Goal: Task Accomplishment & Management: Manage account settings

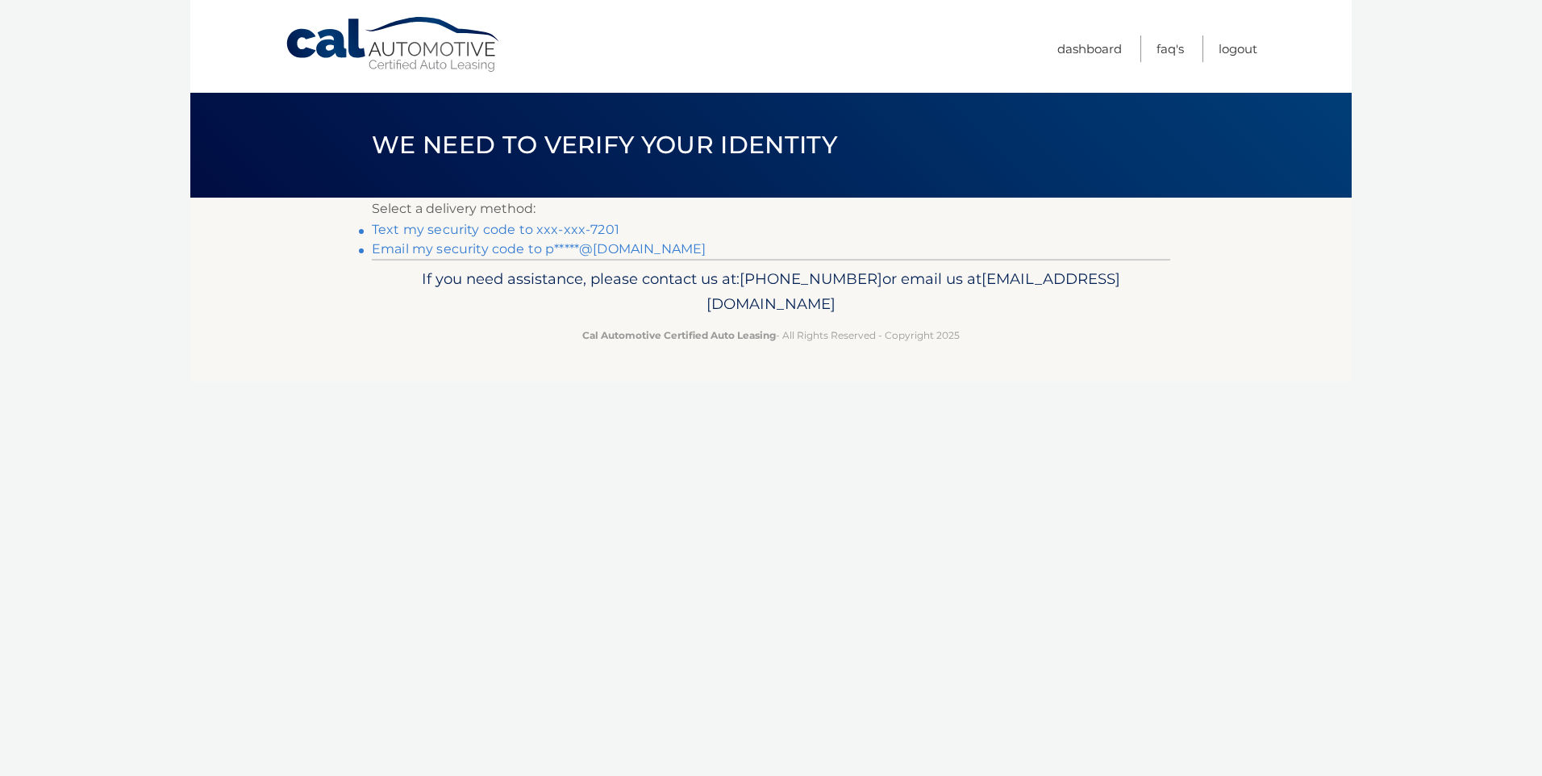
click at [485, 229] on link "Text my security code to xxx-xxx-7201" at bounding box center [496, 229] width 248 height 15
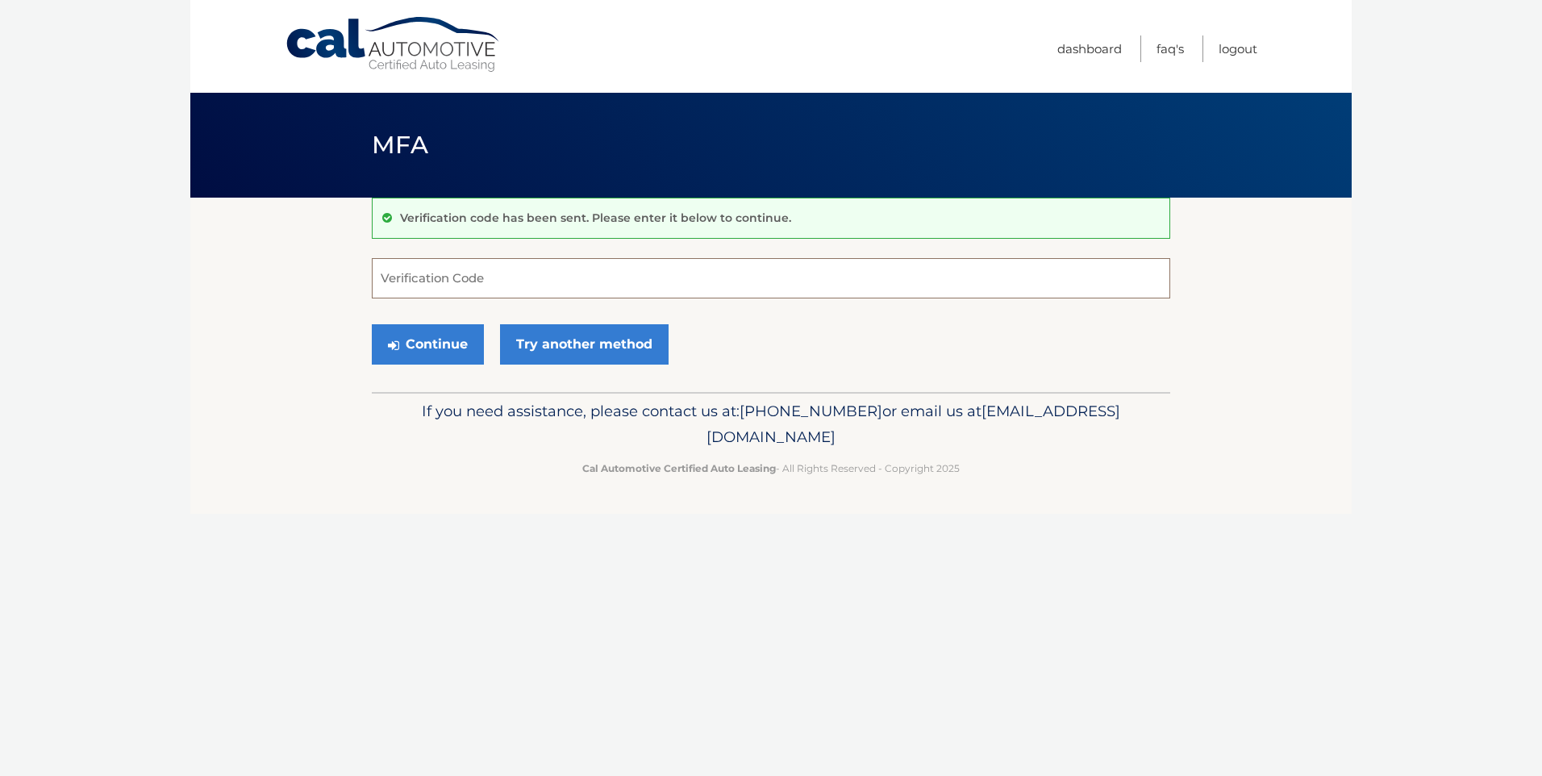
click at [485, 267] on input "Verification Code" at bounding box center [771, 278] width 798 height 40
type input "118548"
click at [419, 356] on button "Continue" at bounding box center [428, 344] width 112 height 40
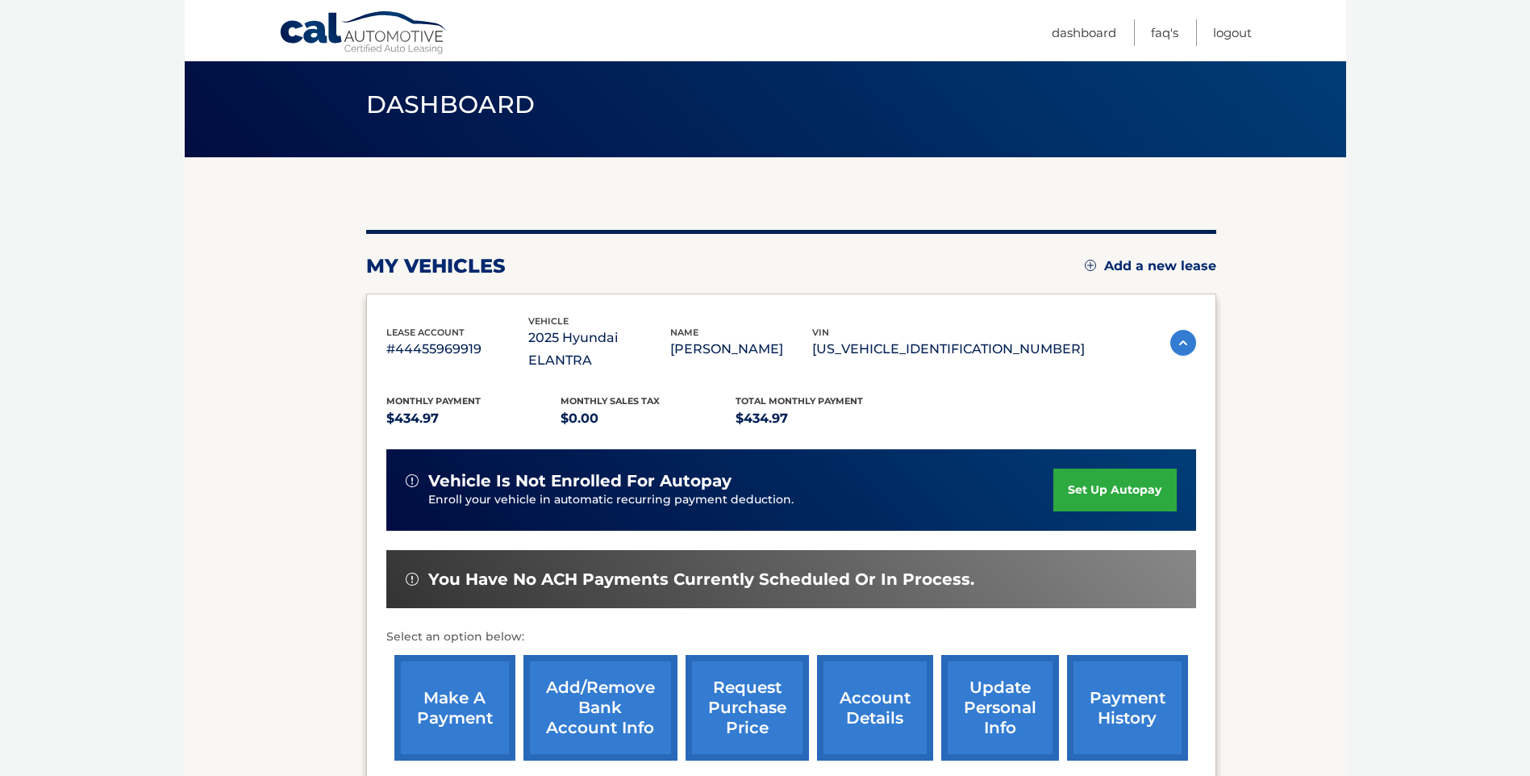
scroll to position [202, 0]
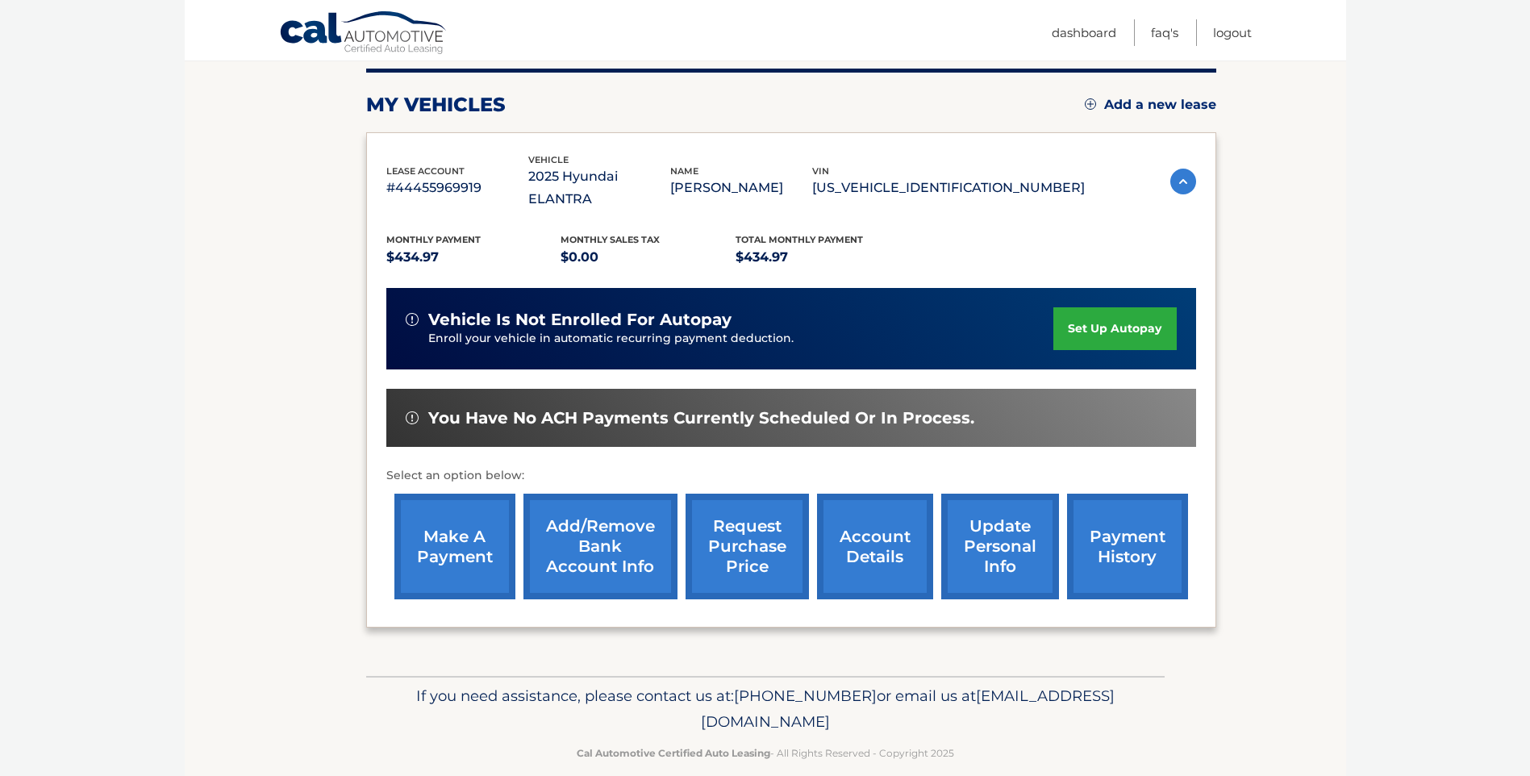
click at [478, 532] on link "make a payment" at bounding box center [454, 546] width 121 height 106
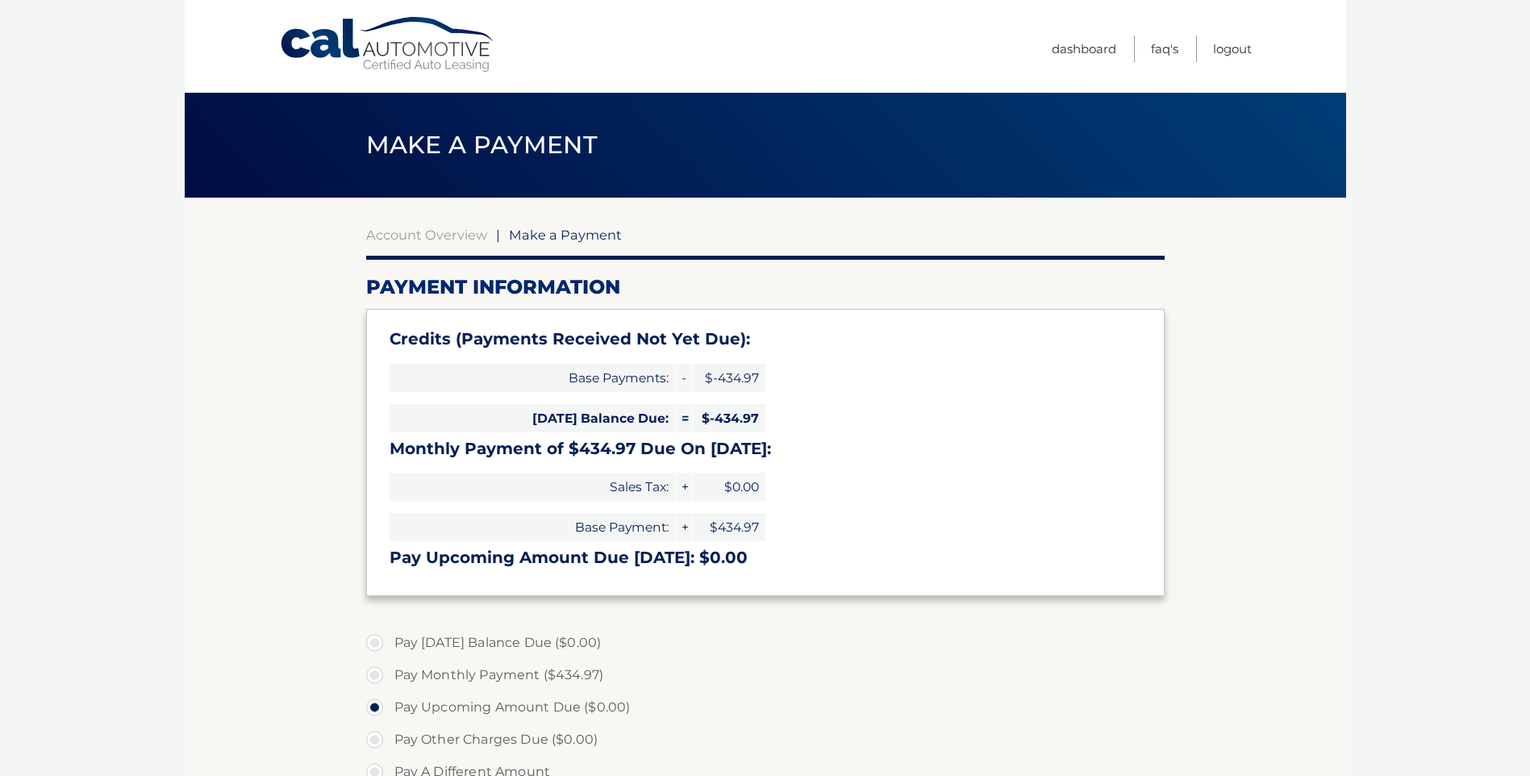
select select "ZWM4MDZkNWMtZDc2MC00ZTIzLTg2YWItMTI4ODAwMDY3Mzcy"
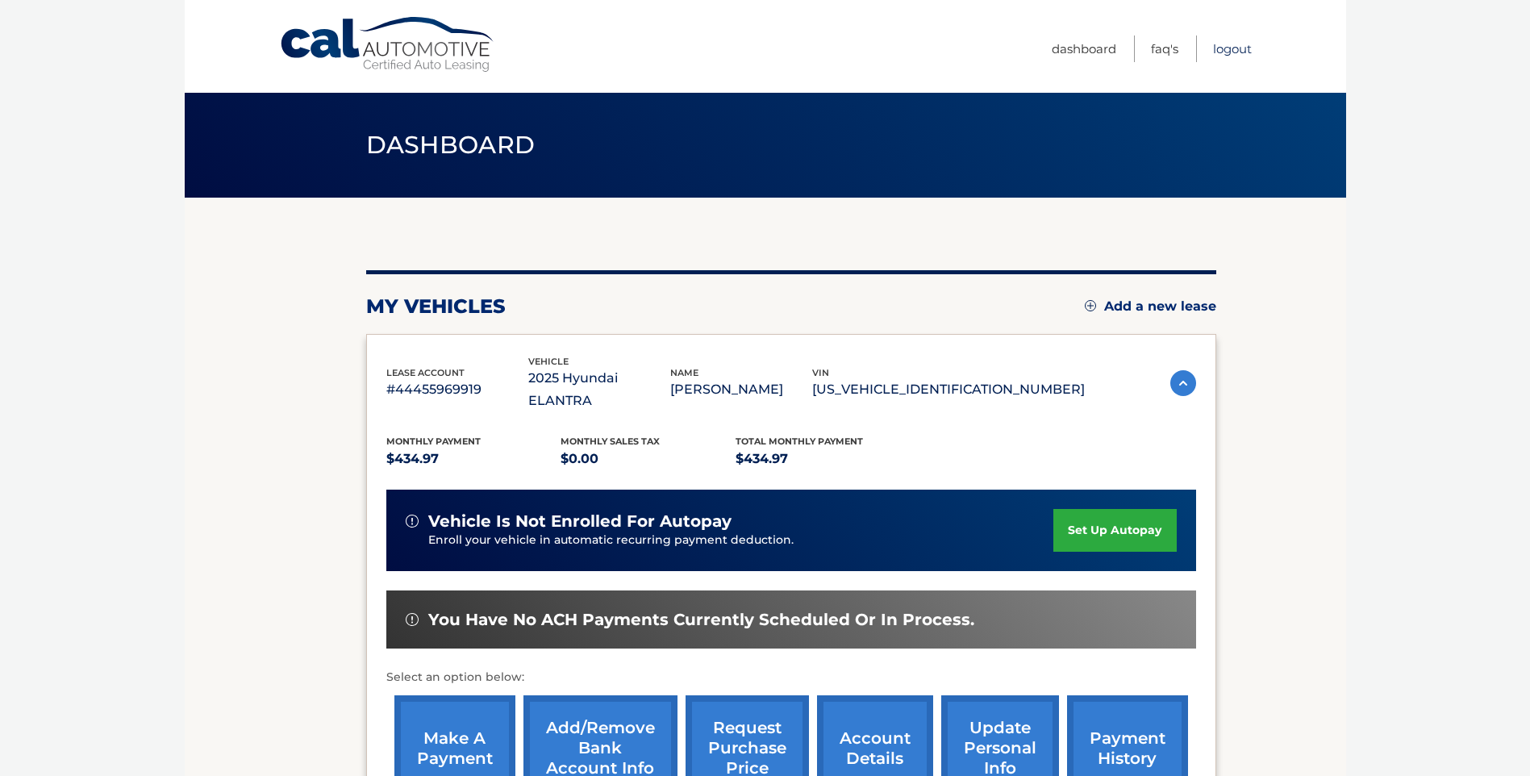
click at [1226, 53] on link "Logout" at bounding box center [1232, 48] width 39 height 27
